Goal: Find specific page/section: Find specific page/section

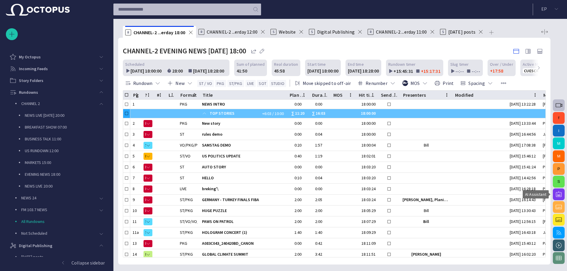
click at [563, 193] on button "button" at bounding box center [559, 195] width 12 height 12
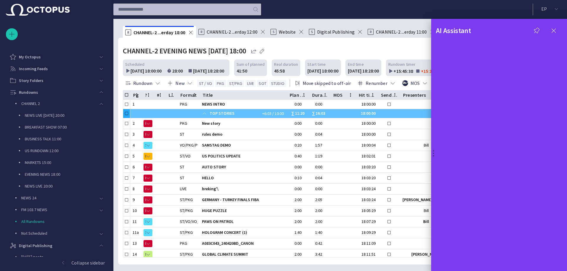
click at [99, 91] on div at bounding box center [283, 135] width 567 height 271
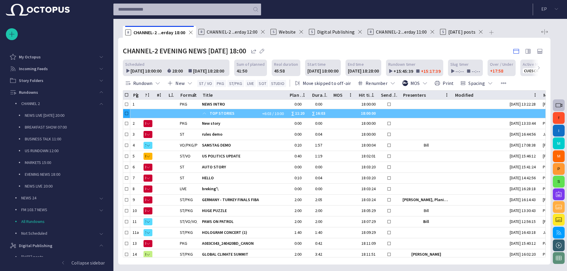
click at [99, 91] on span "main menu" at bounding box center [101, 92] width 5 height 5
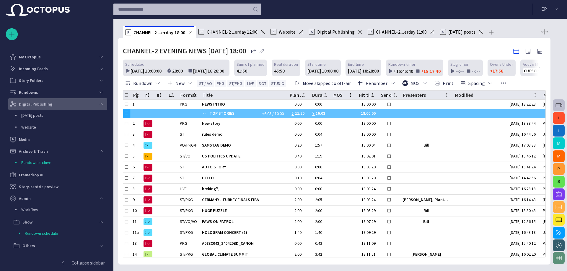
click at [101, 103] on span "main menu" at bounding box center [101, 104] width 5 height 5
click at [560, 193] on span "button" at bounding box center [558, 194] width 7 height 7
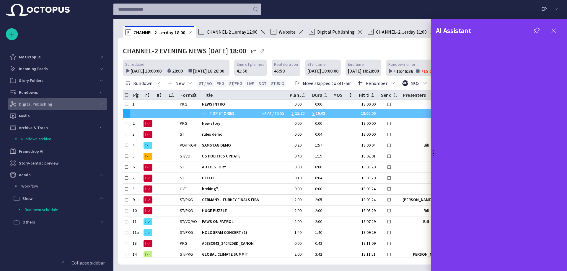
click at [554, 30] on span "button" at bounding box center [553, 30] width 7 height 7
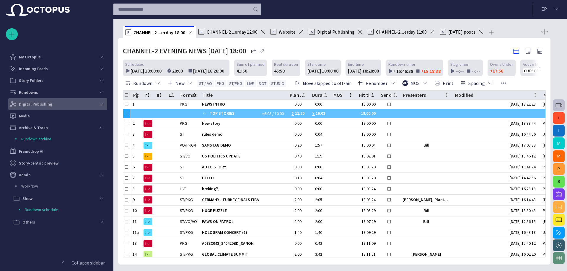
click at [558, 193] on span "button" at bounding box center [558, 194] width 7 height 7
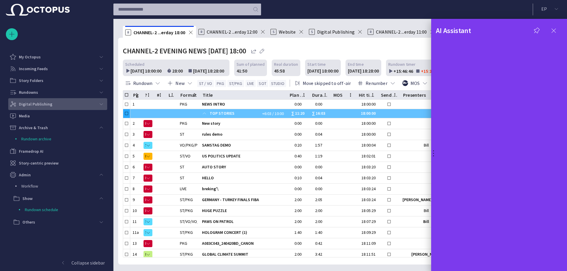
click at [554, 31] on span "button" at bounding box center [553, 30] width 7 height 7
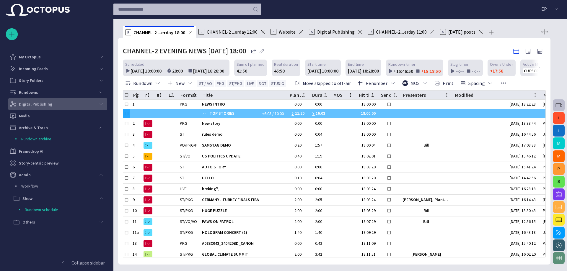
click at [560, 195] on span "button" at bounding box center [558, 194] width 7 height 7
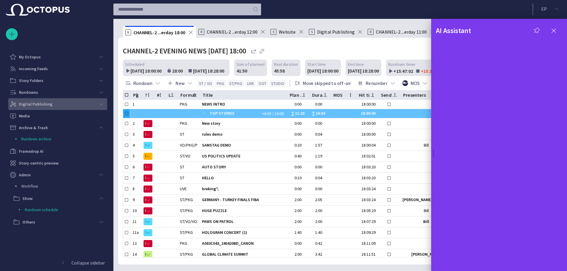
click at [91, 263] on div at bounding box center [283, 135] width 567 height 271
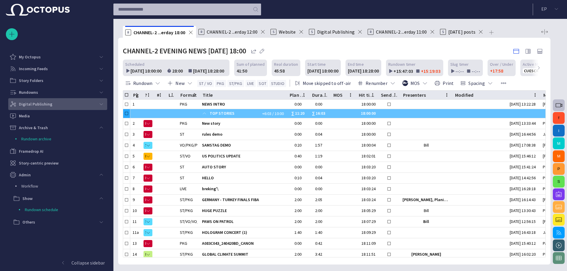
click at [91, 262] on p "Collapse sidebar" at bounding box center [87, 262] width 33 height 7
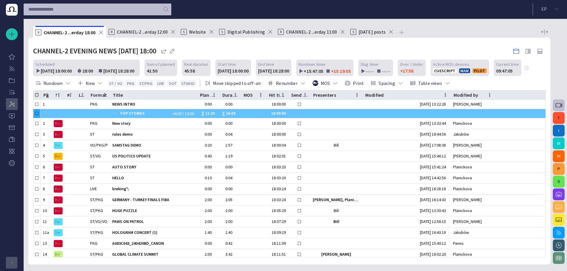
click at [9, 263] on div "button" at bounding box center [12, 263] width 12 height 12
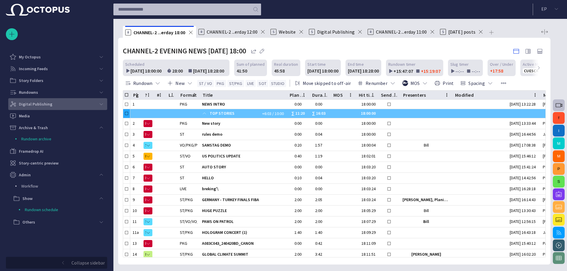
click at [80, 263] on p "Collapse sidebar" at bounding box center [87, 262] width 33 height 7
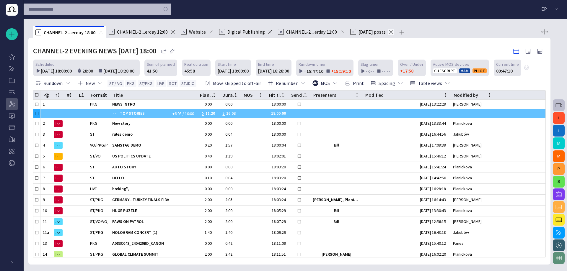
click at [389, 32] on span at bounding box center [391, 32] width 6 height 6
click at [339, 31] on span at bounding box center [342, 32] width 6 height 6
drag, startPoint x: 246, startPoint y: 34, endPoint x: 280, endPoint y: 25, distance: 35.1
click at [280, 25] on div "R CHANNEL-2 ...erday 18:00 R CHANNEL-2 ...erday 12:00 S Website S Digital Publi…" at bounding box center [289, 142] width 522 height 246
click at [267, 32] on span at bounding box center [270, 32] width 6 height 6
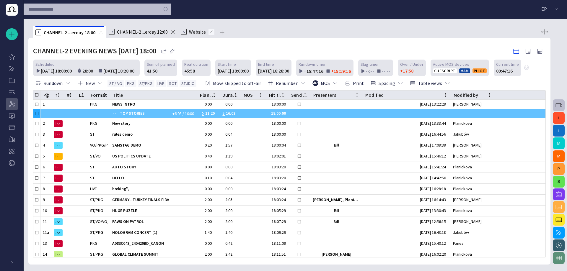
click at [210, 31] on span at bounding box center [211, 32] width 6 height 6
click at [175, 31] on span at bounding box center [173, 32] width 6 height 6
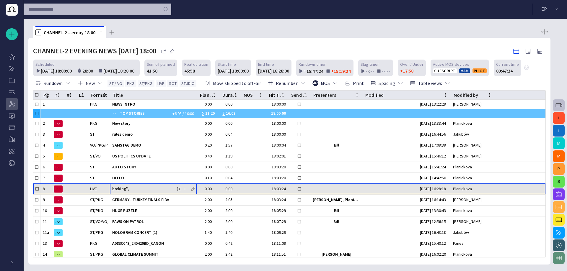
click at [149, 190] on span "breking'\" at bounding box center [153, 189] width 82 height 6
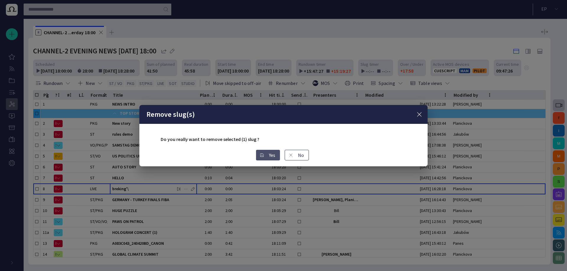
click at [261, 155] on span "button" at bounding box center [261, 155] width 5 height 5
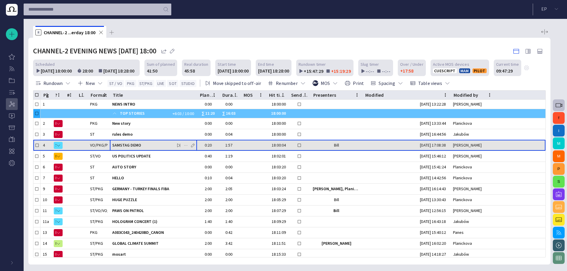
click at [174, 147] on span "SAMSTAG DEMO" at bounding box center [153, 146] width 82 height 6
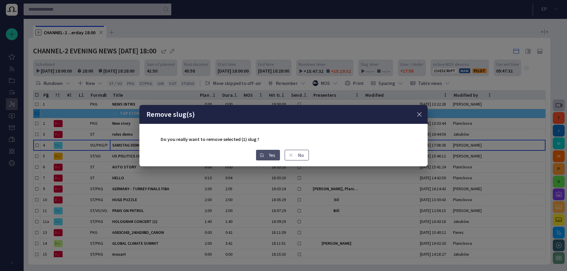
click at [274, 153] on button "Yes" at bounding box center [268, 155] width 24 height 11
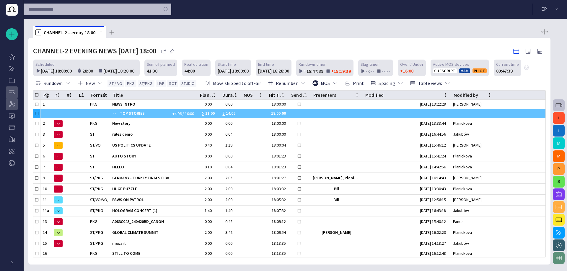
click at [15, 89] on p "Rundowns" at bounding box center [11, 92] width 7 height 6
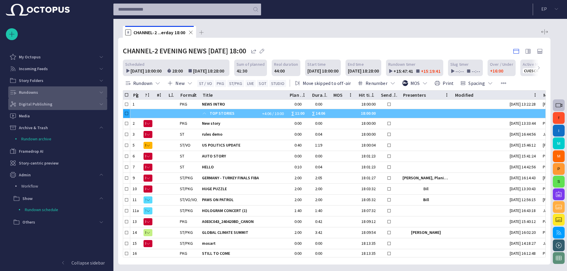
click at [98, 94] on div "main menu" at bounding box center [101, 92] width 12 height 12
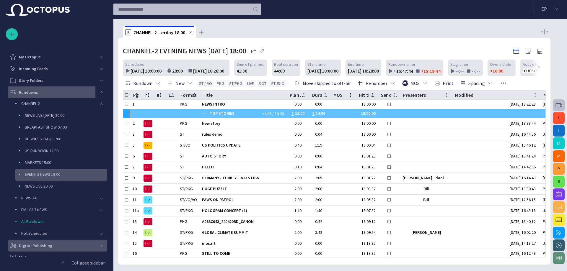
click at [60, 172] on p "EVENING NEWS 18:00" at bounding box center [66, 174] width 82 height 6
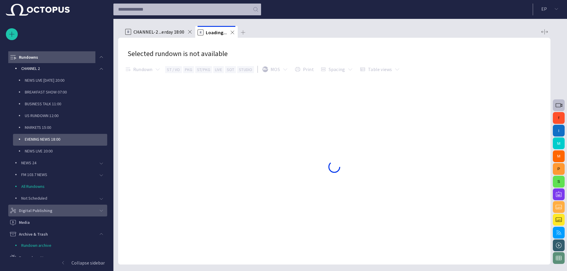
scroll to position [35, 0]
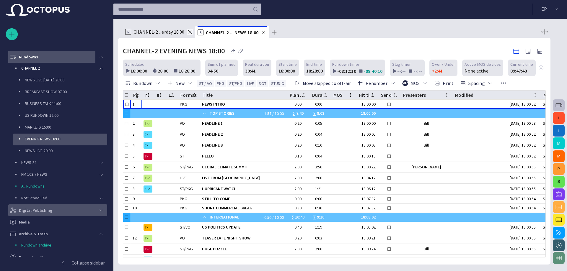
click at [190, 31] on span at bounding box center [190, 32] width 6 height 6
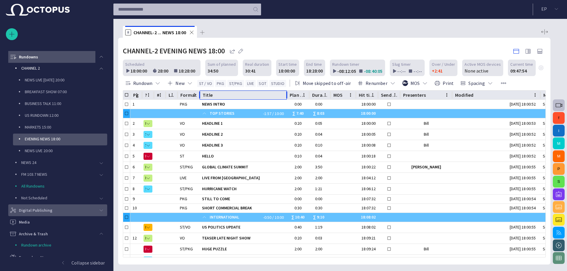
click at [227, 94] on div "Title" at bounding box center [242, 95] width 81 height 9
drag, startPoint x: 227, startPoint y: 94, endPoint x: 339, endPoint y: 95, distance: 112.4
drag, startPoint x: 339, startPoint y: 95, endPoint x: 308, endPoint y: 93, distance: 31.6
drag, startPoint x: 308, startPoint y: 93, endPoint x: 496, endPoint y: 82, distance: 188.9
click at [500, 82] on span "button" at bounding box center [503, 83] width 6 height 6
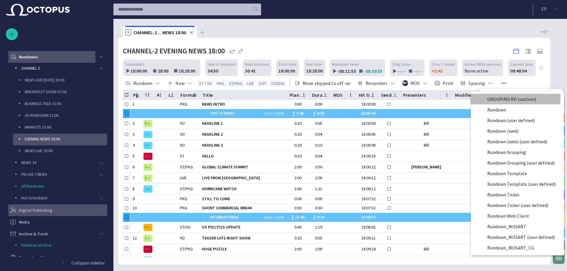
click at [500, 98] on li "GROUPING RD (custom)" at bounding box center [515, 99] width 91 height 11
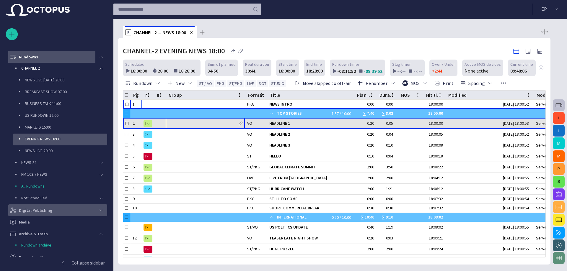
click at [205, 127] on div at bounding box center [205, 123] width 74 height 11
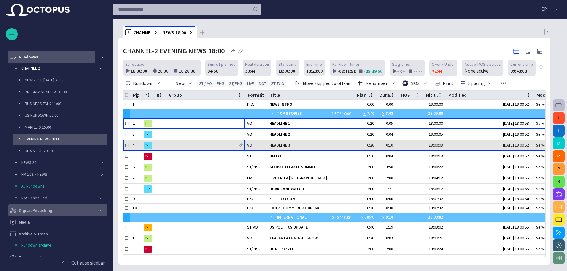
click at [194, 146] on div at bounding box center [205, 145] width 74 height 11
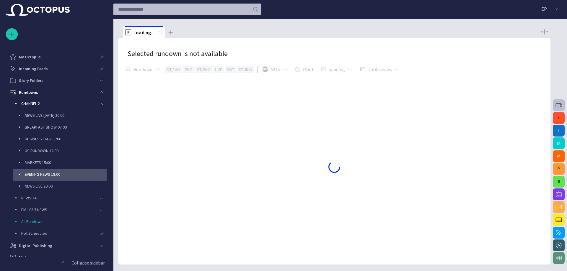
scroll to position [35, 0]
